Goal: Task Accomplishment & Management: Complete application form

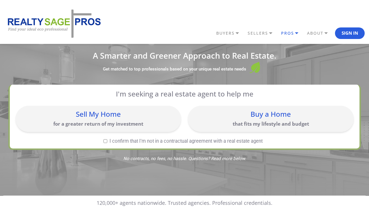
click at [246, 31] on link "PROS" at bounding box center [230, 33] width 31 height 10
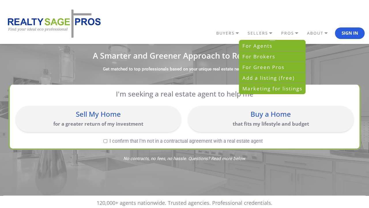
click at [283, 43] on link "For Agents" at bounding box center [273, 45] width 66 height 11
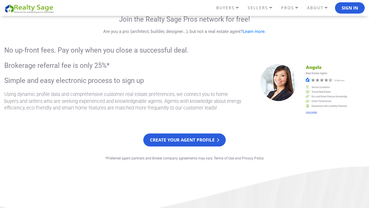
scroll to position [64, 0]
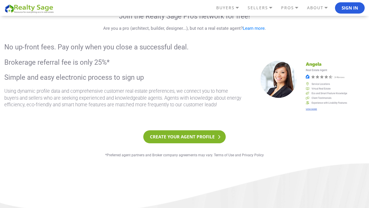
click at [205, 137] on link "Create your agent profile" at bounding box center [184, 136] width 83 height 13
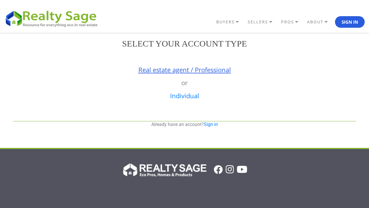
click at [201, 71] on link "Real estate agent / Professional" at bounding box center [185, 69] width 93 height 9
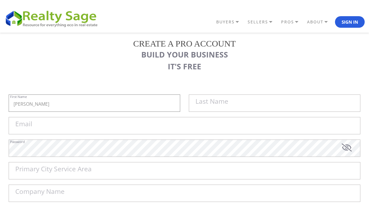
type input "[PERSON_NAME]"
type input "Saenz"
type input "jsaenzrealty@gmail.com"
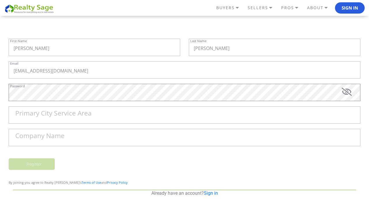
scroll to position [74, 0]
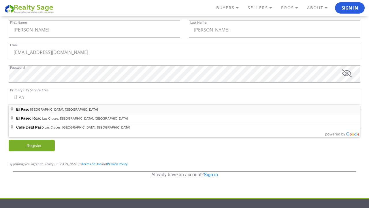
type input "El Paso, TX, USA"
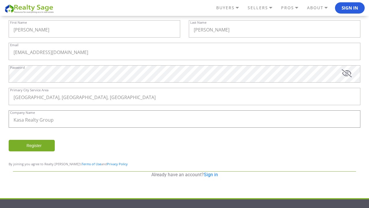
type input "Kasa Realty Group"
click at [49, 141] on input "Register" at bounding box center [32, 146] width 46 height 12
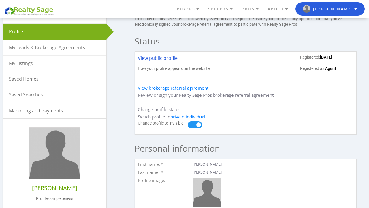
scroll to position [44, 0]
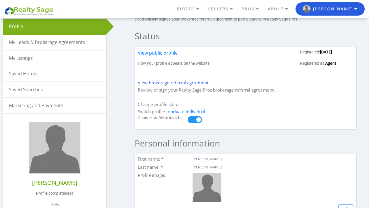
click at [152, 84] on link "View brokerage referral agrrement" at bounding box center [173, 83] width 71 height 6
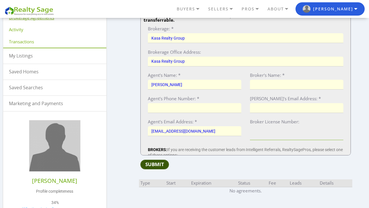
scroll to position [120, 0]
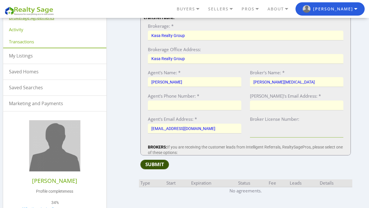
type input "[PERSON_NAME][MEDICAL_DATA]"
type input "8"
type input "9154879764"
type input "[PERSON_NAME][EMAIL_ADDRESS][DOMAIN_NAME]"
click at [281, 135] on input "Broker License Number:" at bounding box center [297, 131] width 94 height 14
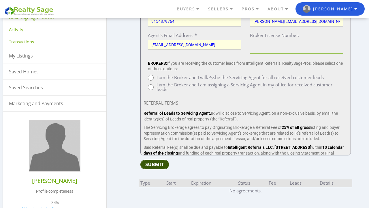
scroll to position [205, 0]
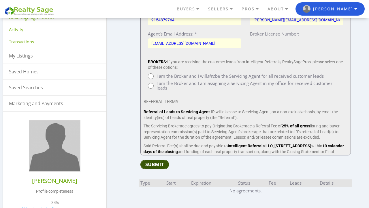
click at [215, 81] on div "BROKERS: If you are receiving the customer leads from Intelligent Referrals, Re…" at bounding box center [246, 75] width 204 height 33
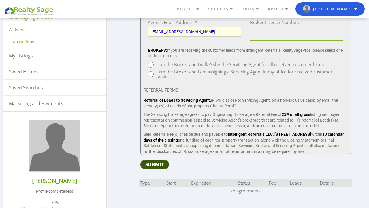
scroll to position [217, 0]
click at [152, 74] on input "I am the Broker and I am assigning a Servicing Agent in my office for received …" at bounding box center [151, 74] width 6 height 6
radio input "true"
type input "[DATE]"
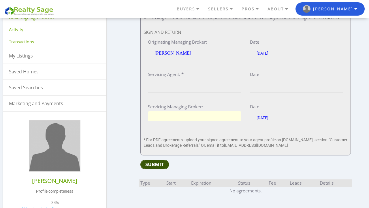
scroll to position [601, 0]
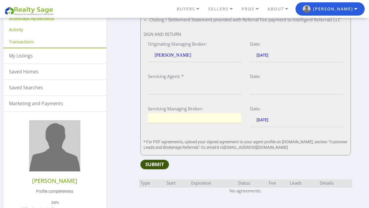
click at [180, 83] on input "Servicing Agent: *" at bounding box center [195, 88] width 94 height 14
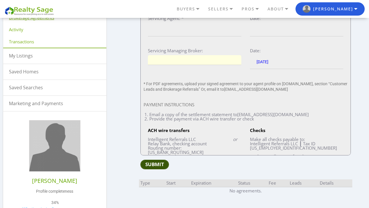
scroll to position [583, 0]
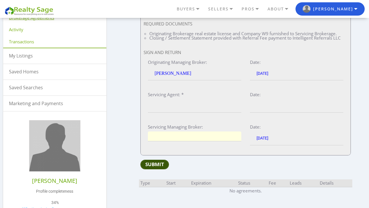
click at [177, 131] on input "Servicing Managing Broker:" at bounding box center [195, 136] width 94 height 10
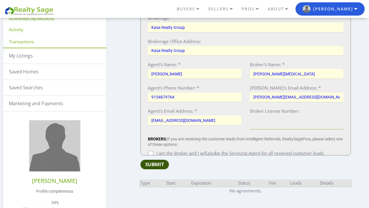
scroll to position [127, 0]
type input "Karla Rayos"
click at [276, 120] on input "Broker License Number:" at bounding box center [297, 123] width 94 height 14
paste input "0440035"
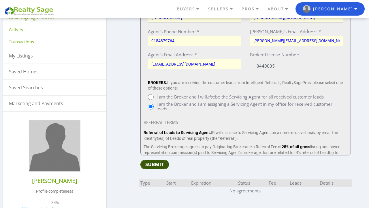
scroll to position [246, 0]
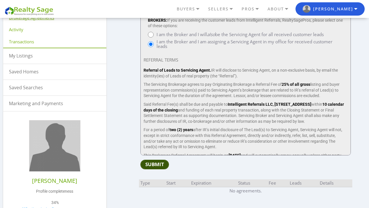
type input "0440035"
click at [158, 166] on input "Submit" at bounding box center [155, 165] width 29 height 10
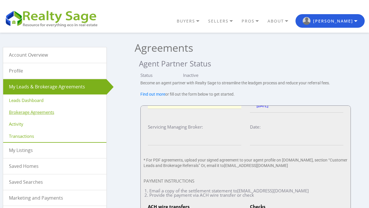
scroll to position [631, 0]
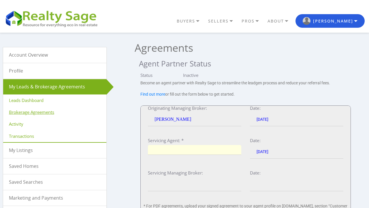
click at [171, 145] on input "Servicing Agent: *" at bounding box center [195, 150] width 94 height 10
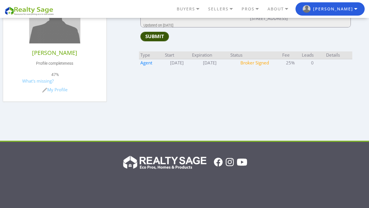
scroll to position [217, 0]
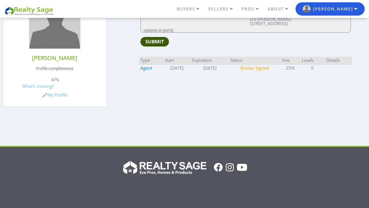
type input "[PERSON_NAME]"
click at [163, 44] on input "Submit" at bounding box center [155, 42] width 29 height 10
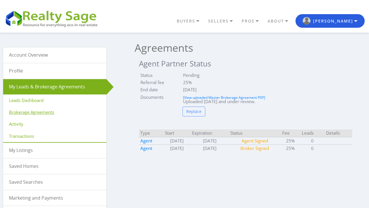
click at [244, 146] on td "Broker Signed" at bounding box center [255, 148] width 52 height 8
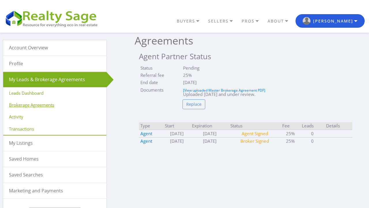
scroll to position [7, 0]
click at [148, 141] on link "Agent" at bounding box center [147, 141] width 12 height 6
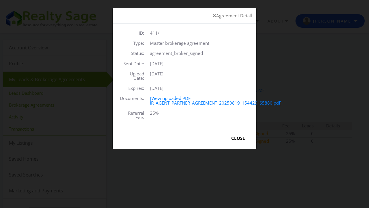
click at [230, 139] on button "Close" at bounding box center [239, 138] width 28 height 13
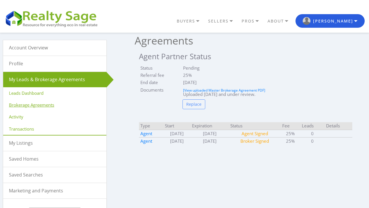
click at [66, 78] on link "My Leads & Brokerage Agreements" at bounding box center [54, 79] width 103 height 15
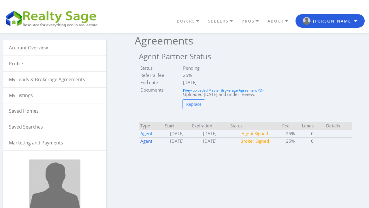
click at [149, 142] on link "Agent" at bounding box center [147, 141] width 12 height 6
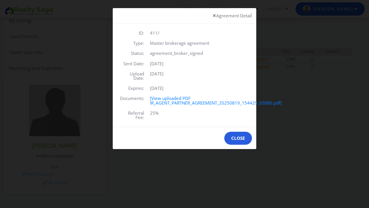
scroll to position [77, 0]
click at [243, 140] on button "Close" at bounding box center [239, 138] width 28 height 13
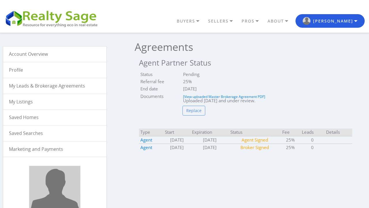
scroll to position [1, 0]
click at [262, 150] on td "Broker Signed" at bounding box center [255, 148] width 52 height 8
click at [143, 149] on link "Agent" at bounding box center [147, 148] width 12 height 6
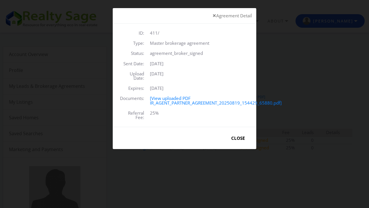
click at [235, 136] on button "Close" at bounding box center [239, 138] width 28 height 13
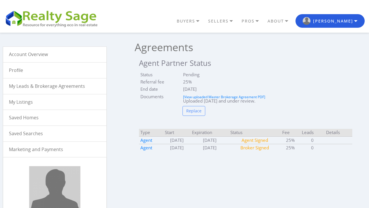
click at [186, 87] on td "Aug 19, 2027" at bounding box center [267, 88] width 171 height 7
click at [186, 86] on td "Aug 19, 2027" at bounding box center [267, 88] width 171 height 7
click at [187, 86] on td "Aug 19, 2027" at bounding box center [267, 88] width 171 height 7
click at [187, 89] on td "Aug 19, 2027" at bounding box center [267, 88] width 171 height 7
click at [72, 85] on link "My Leads & Brokerage Agreements" at bounding box center [54, 85] width 103 height 15
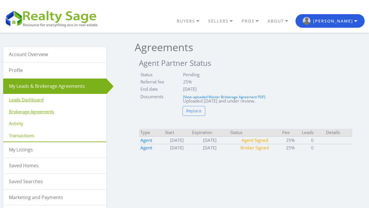
click at [42, 100] on link "Leads Dashboard" at bounding box center [54, 100] width 103 height 12
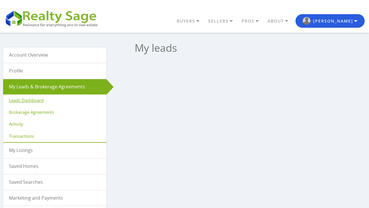
click at [48, 72] on link "Profile" at bounding box center [54, 70] width 103 height 15
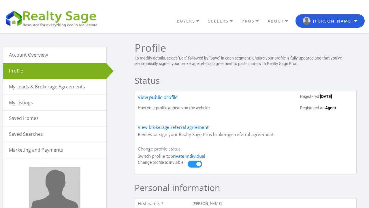
click at [68, 57] on link "Account Overview" at bounding box center [54, 54] width 103 height 15
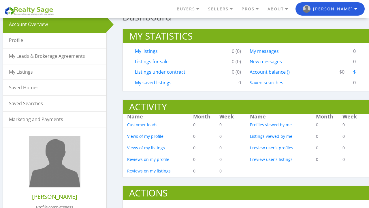
scroll to position [10, 0]
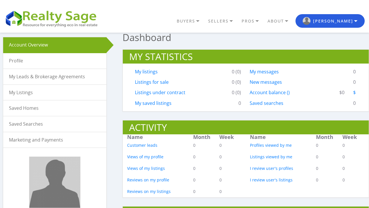
click at [81, 62] on link "Profile" at bounding box center [54, 60] width 103 height 15
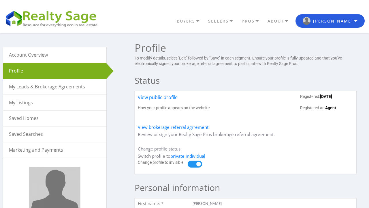
click at [80, 82] on link "My Leads & Brokerage Agreements" at bounding box center [54, 86] width 103 height 15
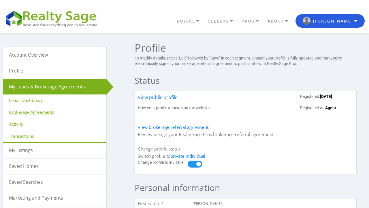
click at [74, 112] on link "Brokerage Agreements" at bounding box center [54, 112] width 103 height 12
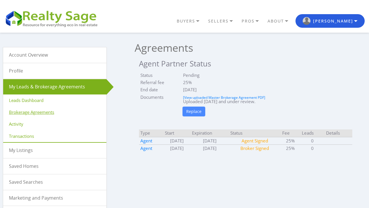
click at [195, 115] on input "Replace" at bounding box center [194, 111] width 23 height 10
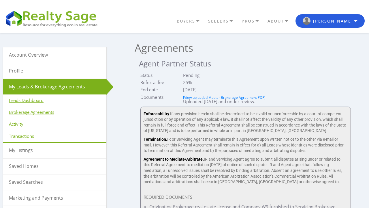
click at [57, 96] on link "Leads Dashboard" at bounding box center [54, 100] width 103 height 12
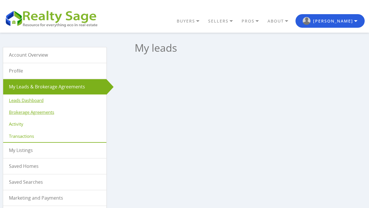
click at [51, 112] on link "Brokerage Agreements" at bounding box center [54, 112] width 103 height 12
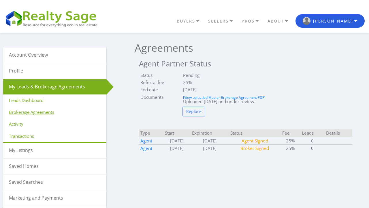
click at [260, 138] on td "Agent Signed" at bounding box center [255, 141] width 52 height 8
click at [141, 145] on link "Agent" at bounding box center [147, 148] width 12 height 6
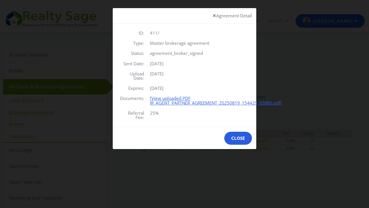
click at [203, 101] on link "[View uploaded PDF IR_AGENT_PARTNER_AGREEMENT_20250819_154429_65880.pdf]" at bounding box center [216, 100] width 132 height 10
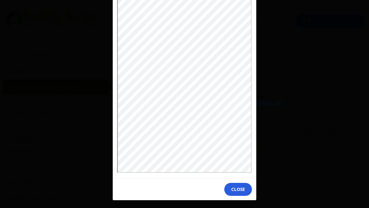
scroll to position [76, 0]
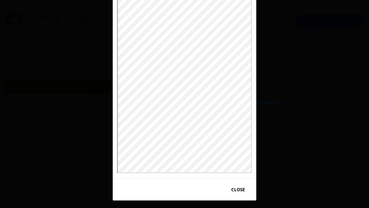
click at [243, 187] on button "Close" at bounding box center [239, 189] width 28 height 13
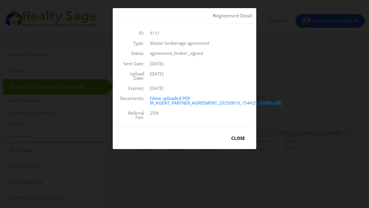
click at [233, 141] on button "Close" at bounding box center [239, 138] width 28 height 13
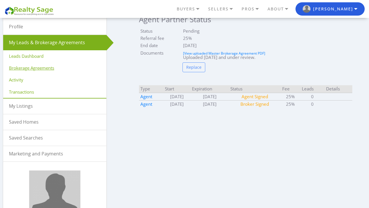
scroll to position [51, 0]
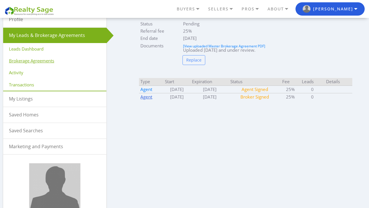
click at [147, 96] on link "Agent" at bounding box center [147, 97] width 12 height 6
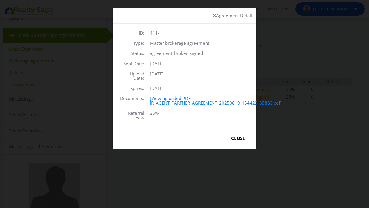
click at [240, 137] on button "Close" at bounding box center [239, 138] width 28 height 13
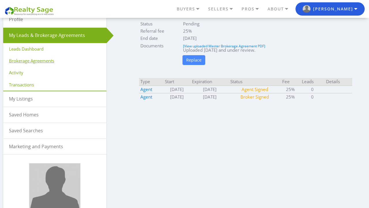
click at [191, 63] on input "Replace" at bounding box center [194, 60] width 23 height 10
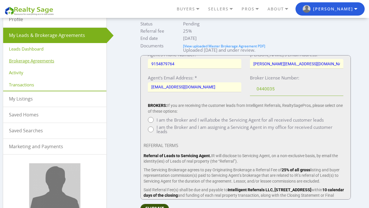
scroll to position [220, 0]
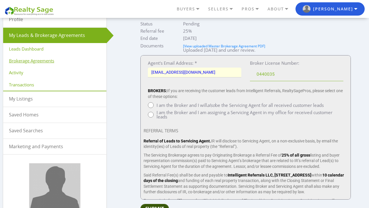
click at [179, 107] on span "I am the Broker and I will also be the Servicing Agent for all received custome…" at bounding box center [240, 105] width 167 height 4
click at [154, 107] on input "I am the Broker and I will also be the Servicing Agent for all received custome…" at bounding box center [151, 105] width 6 height 6
radio input "true"
type input "[PERSON_NAME]"
type input "[EMAIL_ADDRESS][DOMAIN_NAME]"
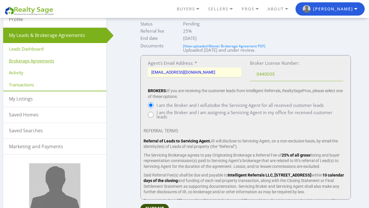
type input "[DATE]"
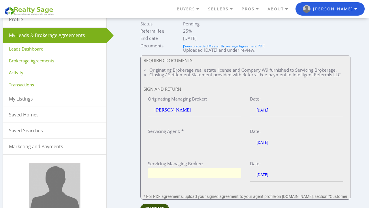
scroll to position [651, 0]
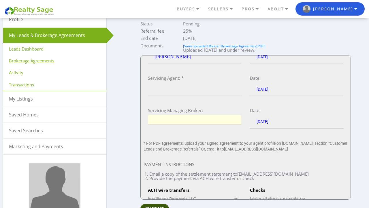
click at [178, 115] on input "Servicing Managing Broker:" at bounding box center [195, 120] width 94 height 10
type input "K"
type input "Ka"
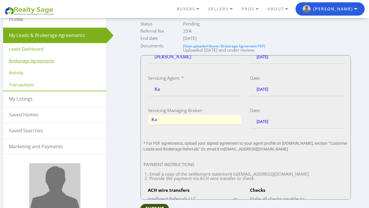
type input "Kar"
type input "Karla"
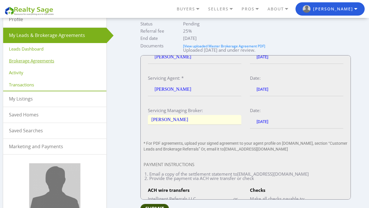
type input "Karla"
type input "Karla R"
type input "Karla Ra"
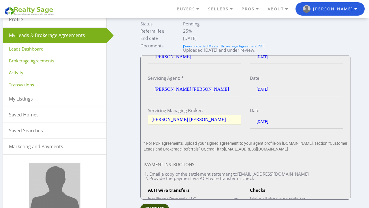
type input "Karla Ray"
type input "Karla Rayo"
type input "Karla Rayos"
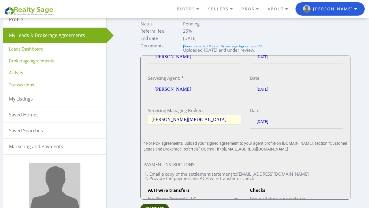
type input "Karla Rayos"
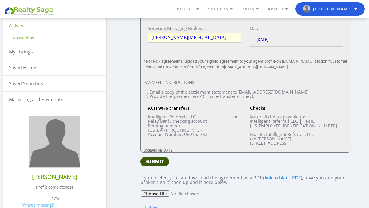
scroll to position [152, 0]
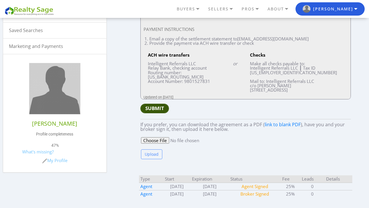
type input "Karla Rayos"
click at [162, 107] on input "Submit" at bounding box center [155, 109] width 29 height 10
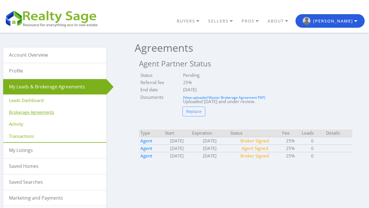
click at [25, 151] on link "My Listings" at bounding box center [54, 150] width 103 height 15
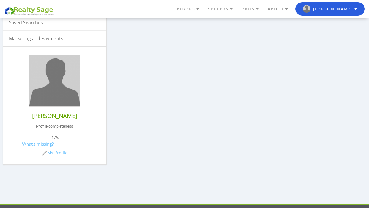
scroll to position [187, 0]
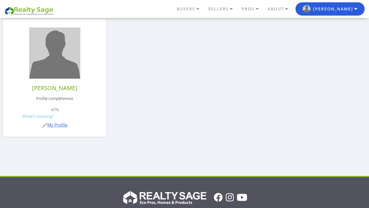
click at [59, 122] on link "My Profile" at bounding box center [54, 125] width 25 height 6
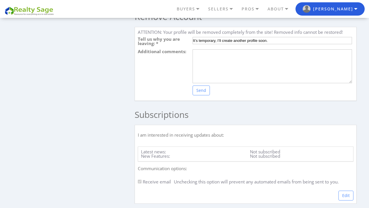
scroll to position [915, 0]
click at [167, 23] on h2 "Remove Account" at bounding box center [246, 16] width 222 height 16
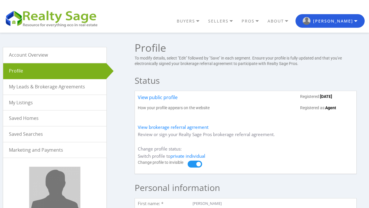
scroll to position [0, 0]
click at [45, 148] on link "Marketing and Payments" at bounding box center [54, 149] width 103 height 15
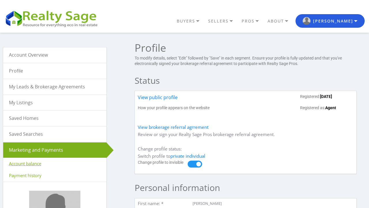
click at [42, 160] on link "Account balance" at bounding box center [54, 164] width 103 height 12
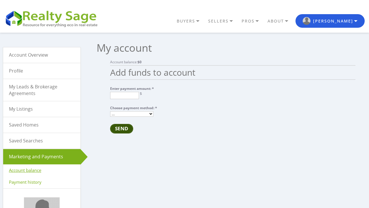
click at [45, 92] on link "My Leads & Brokerage Agreements" at bounding box center [41, 90] width 77 height 22
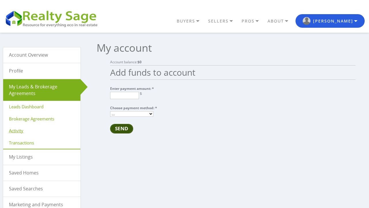
click at [29, 134] on link "Activity" at bounding box center [41, 131] width 77 height 12
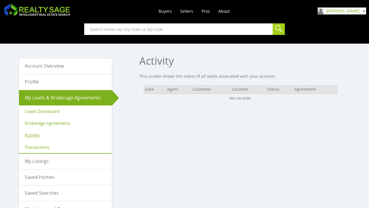
click at [44, 108] on link "Leads Dashboard" at bounding box center [65, 111] width 93 height 12
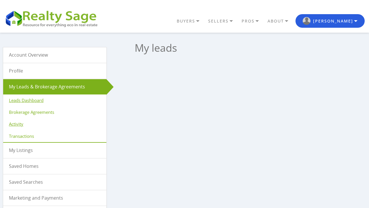
click at [25, 124] on link "Activity" at bounding box center [54, 124] width 103 height 12
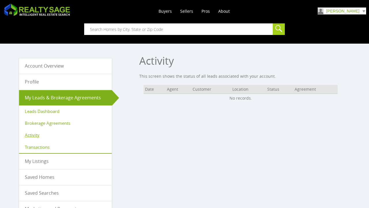
click at [38, 76] on link "Profile" at bounding box center [65, 81] width 93 height 15
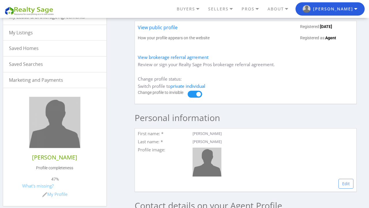
scroll to position [183, 0]
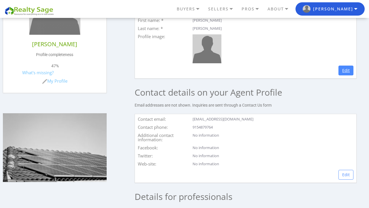
click at [345, 70] on link "Edit" at bounding box center [346, 71] width 15 height 10
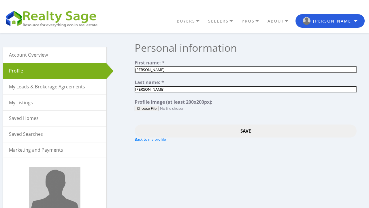
click at [155, 108] on input "file" at bounding box center [246, 108] width 222 height 5
type input "C:\fakepath\Profile Pic.JPG"
click at [205, 130] on input "Save" at bounding box center [246, 130] width 222 height 13
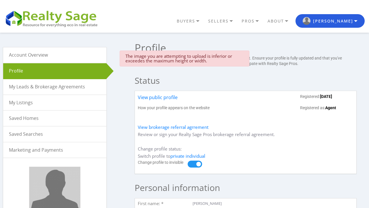
click at [72, 56] on link "Account Overview" at bounding box center [54, 54] width 103 height 15
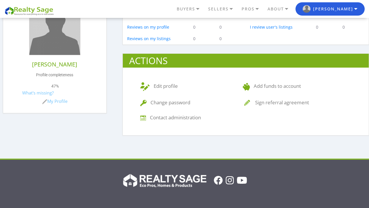
scroll to position [164, 0]
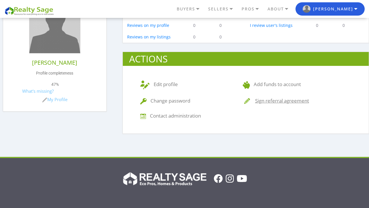
click at [266, 103] on link "Sign referral agreement" at bounding box center [276, 100] width 66 height 7
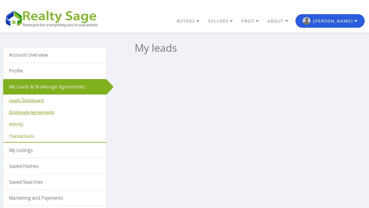
click at [86, 111] on link "Brokerage Agreements" at bounding box center [54, 112] width 103 height 12
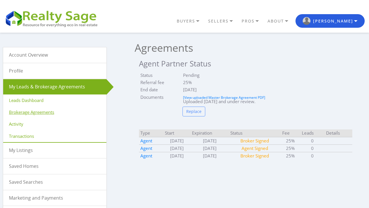
scroll to position [8, 0]
